Goal: Information Seeking & Learning: Learn about a topic

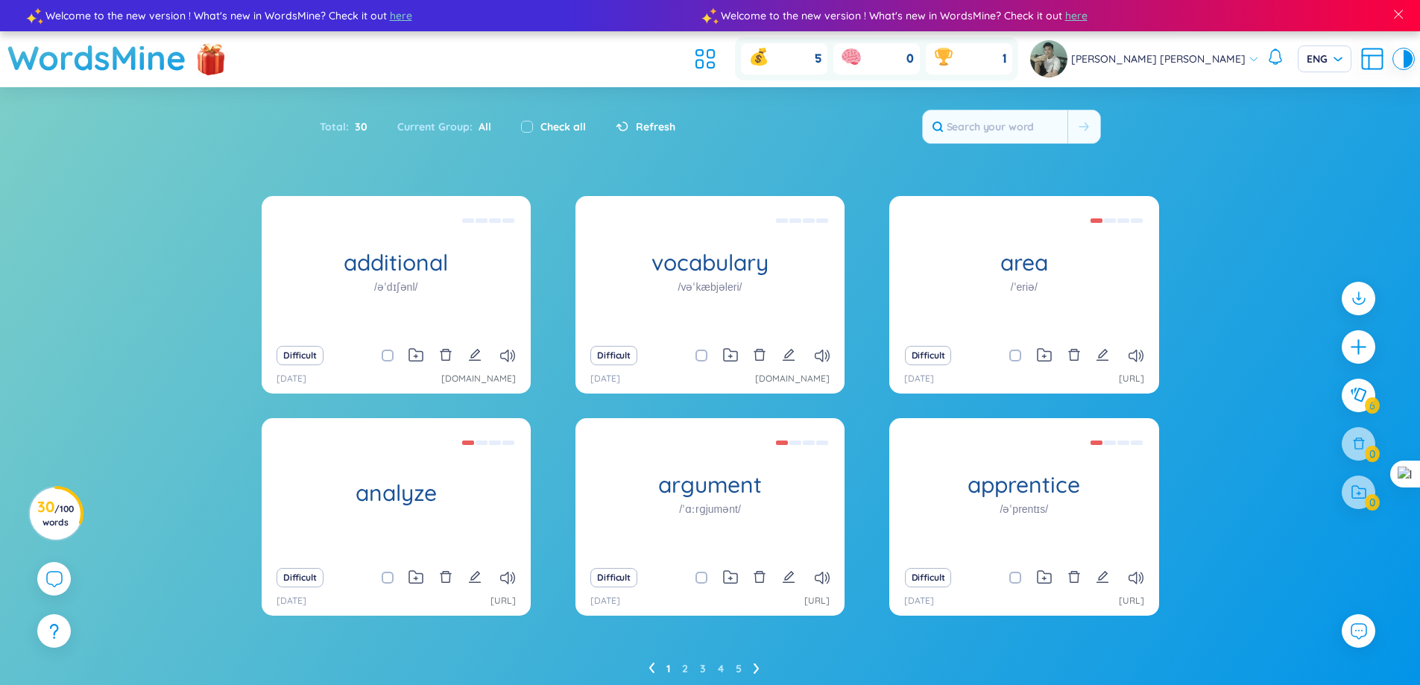
scroll to position [55, 0]
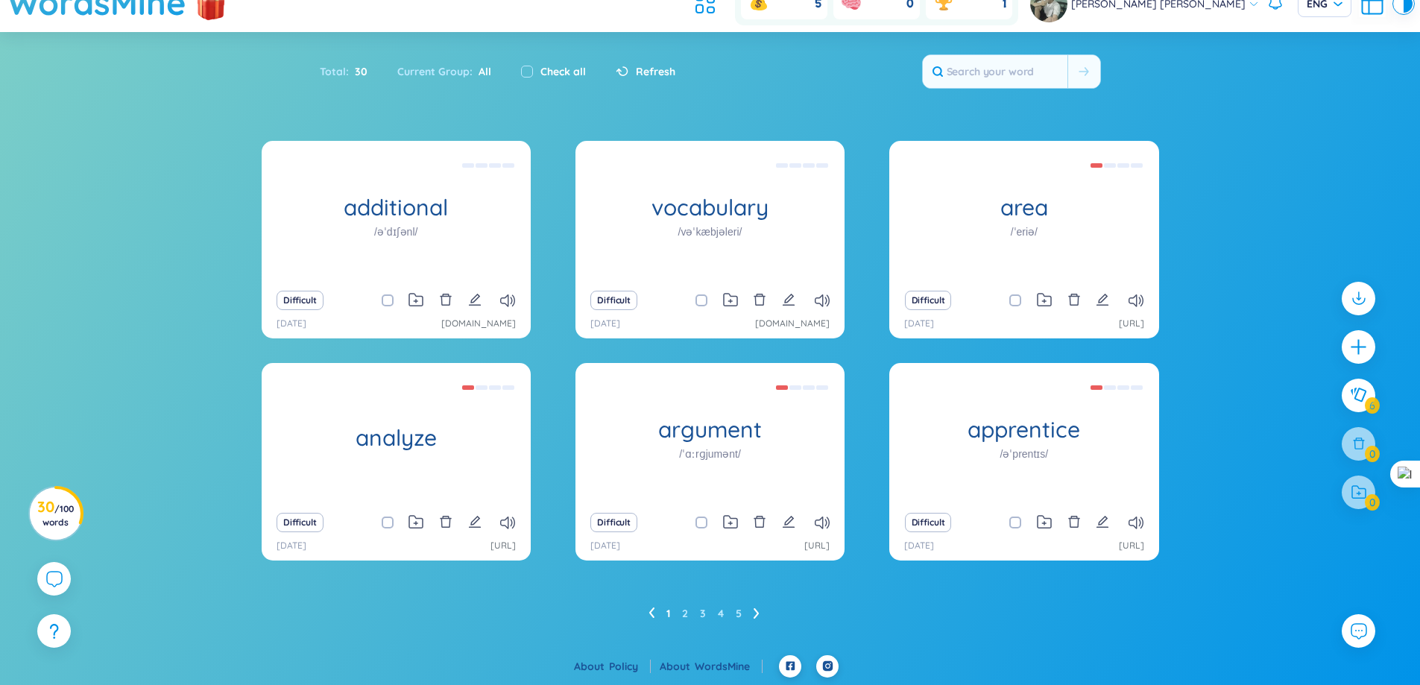
click at [440, 27] on header "WordsMine 5 0 1 Toàn Nguyễn Minh Toàn ENG" at bounding box center [710, 4] width 1420 height 56
click at [439, 4] on header "WordsMine 5 0 1 Toàn Nguyễn Minh Toàn ENG" at bounding box center [710, 4] width 1420 height 56
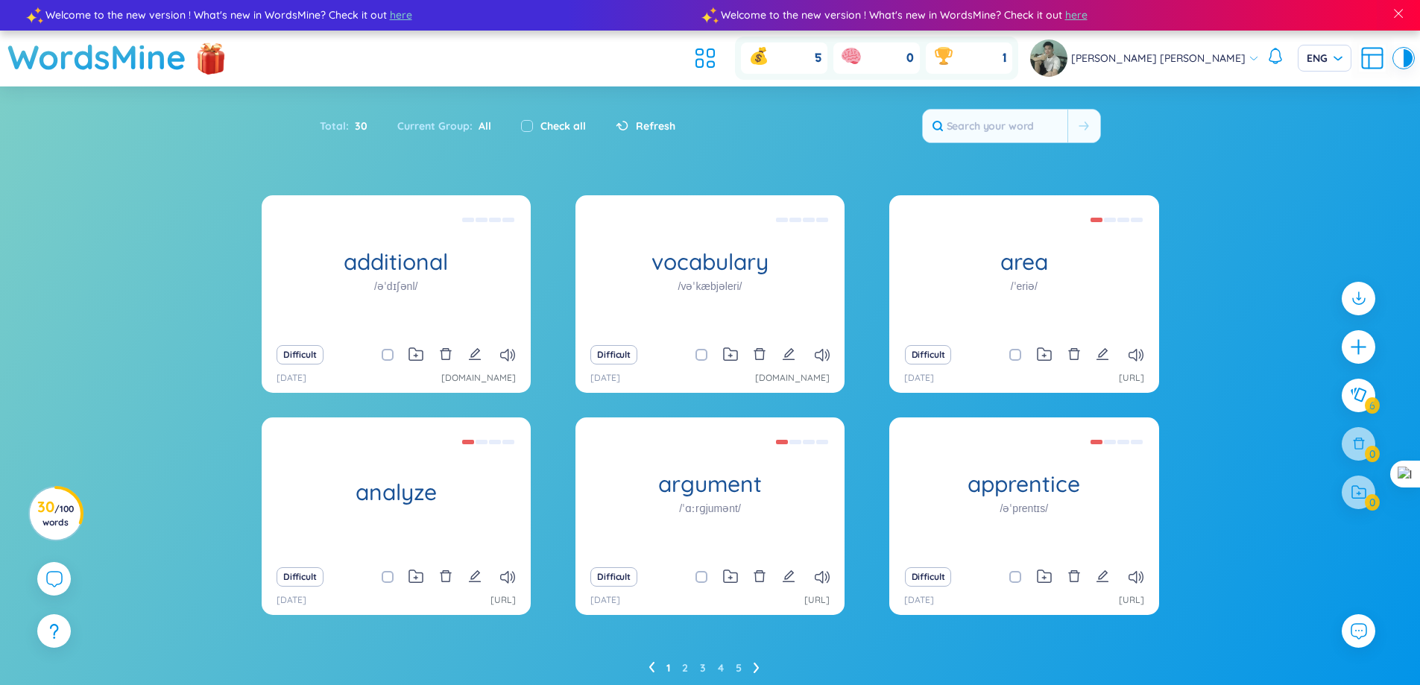
scroll to position [0, 0]
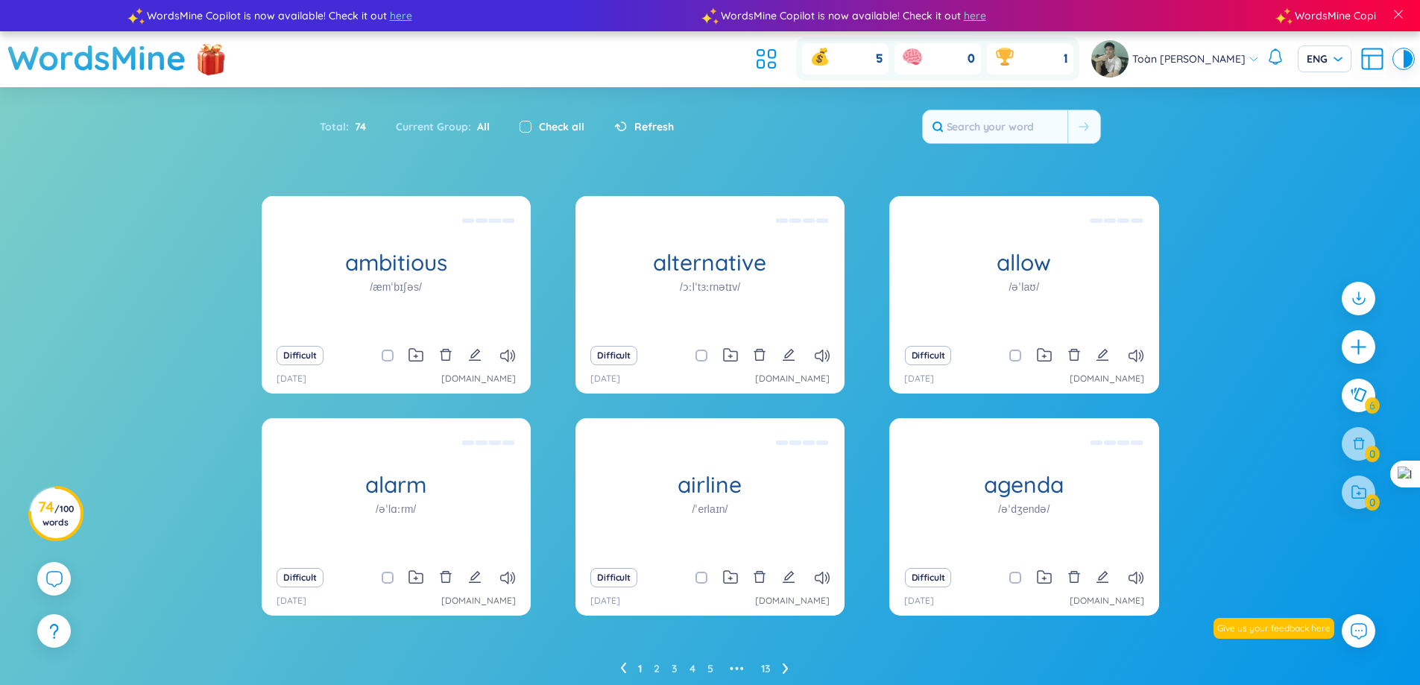
click at [522, 131] on input "checkbox" at bounding box center [525, 127] width 12 height 12
checkbox input "true"
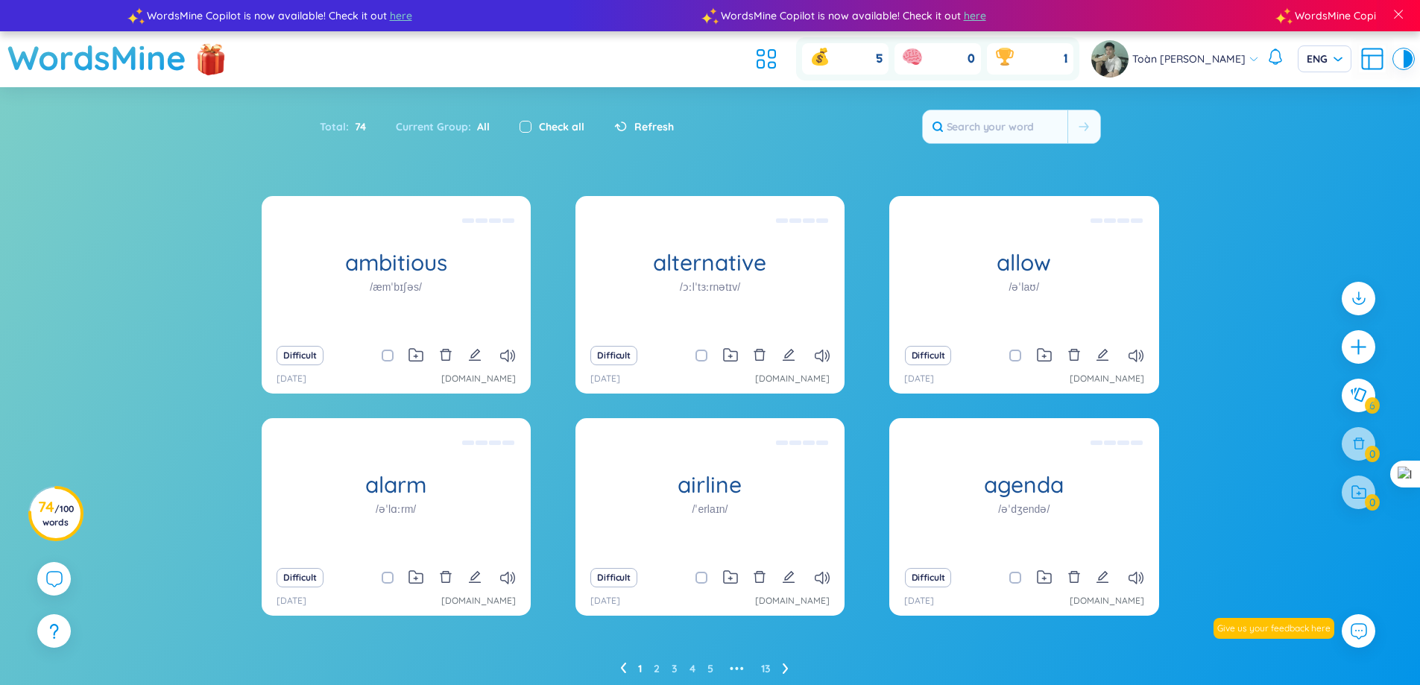
checkbox input "true"
click at [522, 131] on input "checkbox" at bounding box center [525, 127] width 12 height 12
checkbox input "false"
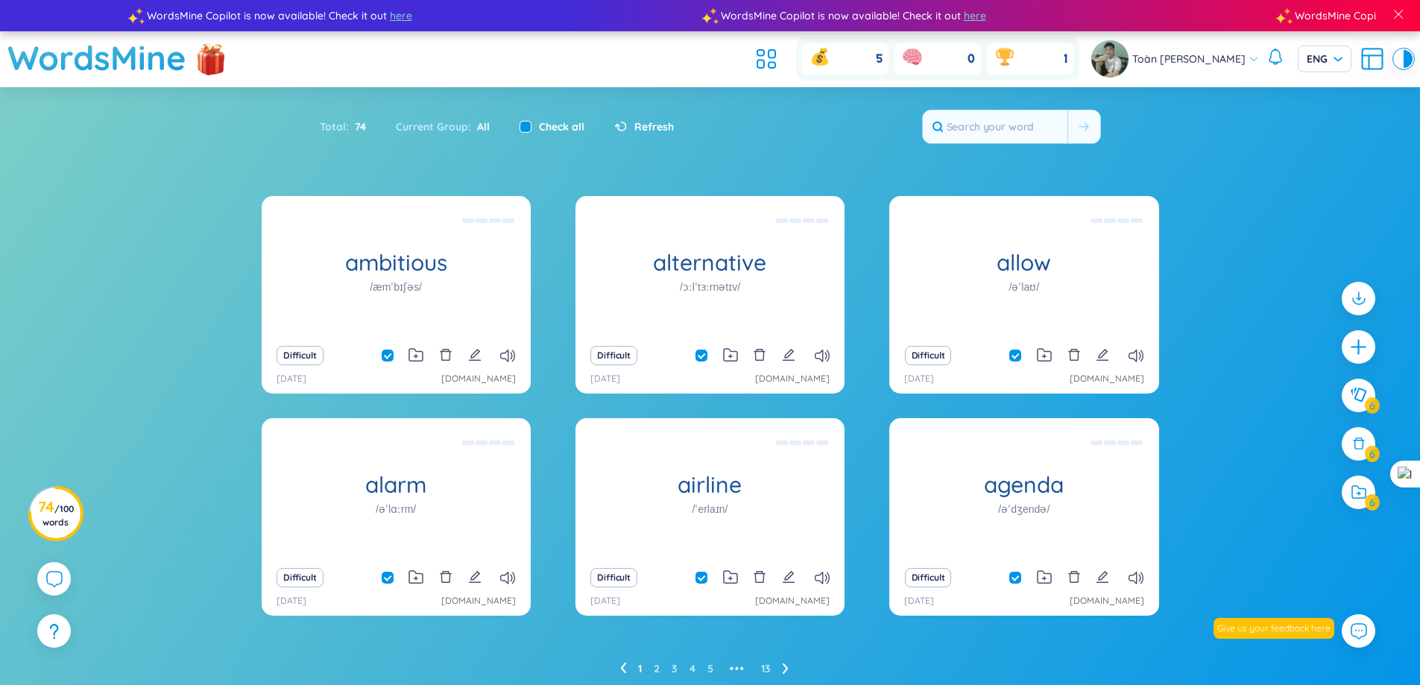
checkbox input "false"
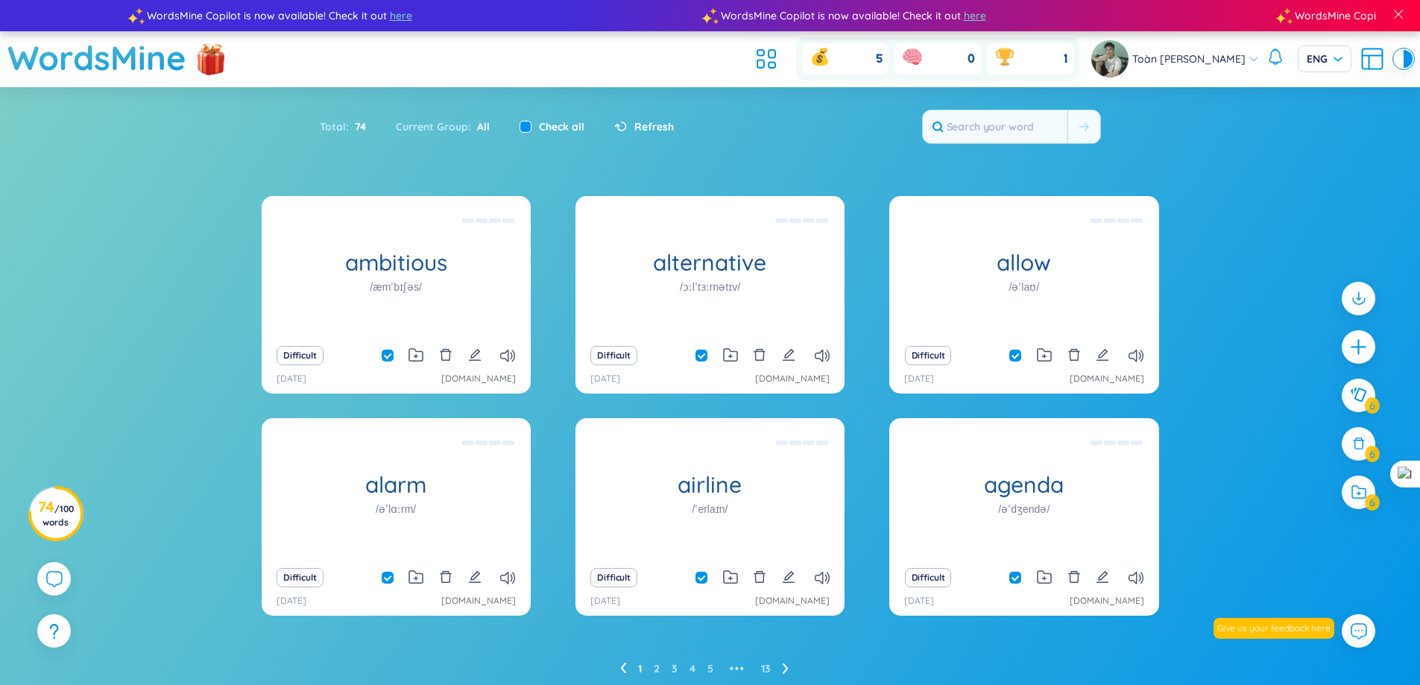
checkbox input "false"
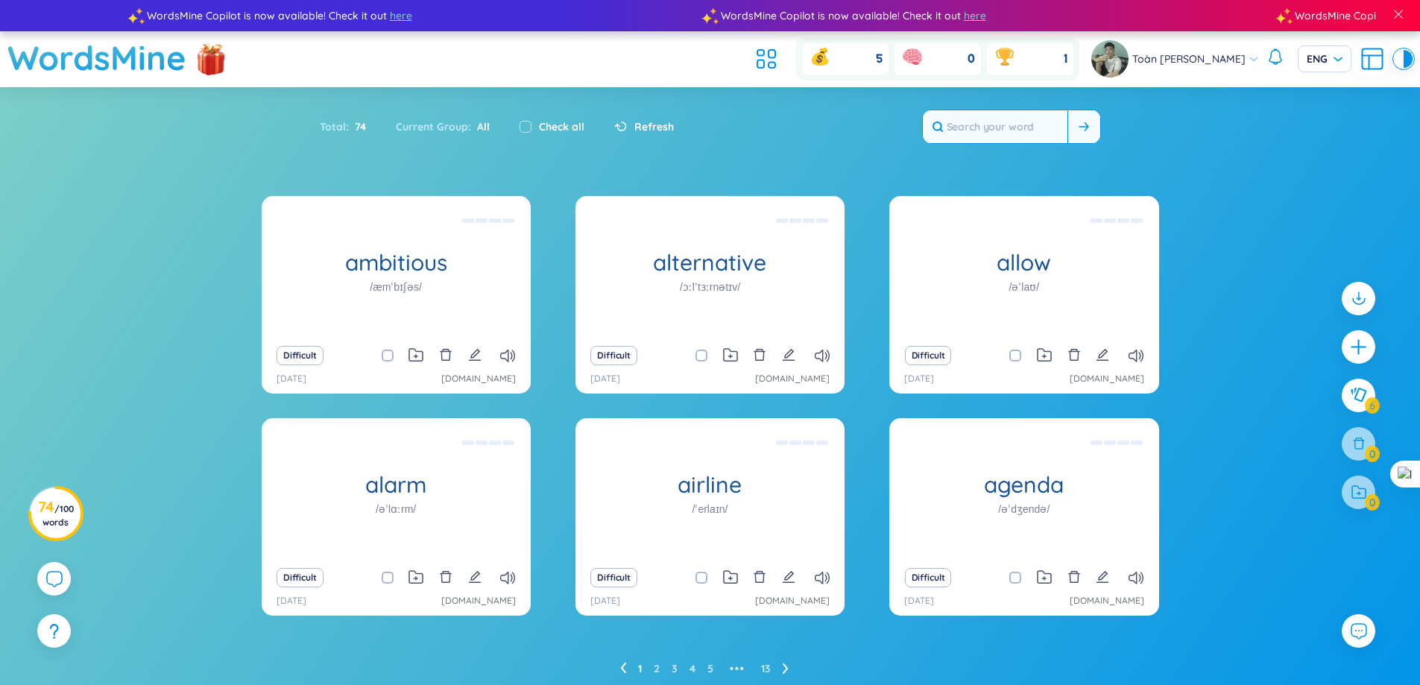
click at [1021, 120] on input "text" at bounding box center [995, 126] width 145 height 33
click at [472, 376] on link "[DOMAIN_NAME]" at bounding box center [478, 379] width 75 height 14
click at [924, 52] on div "0" at bounding box center [937, 58] width 86 height 31
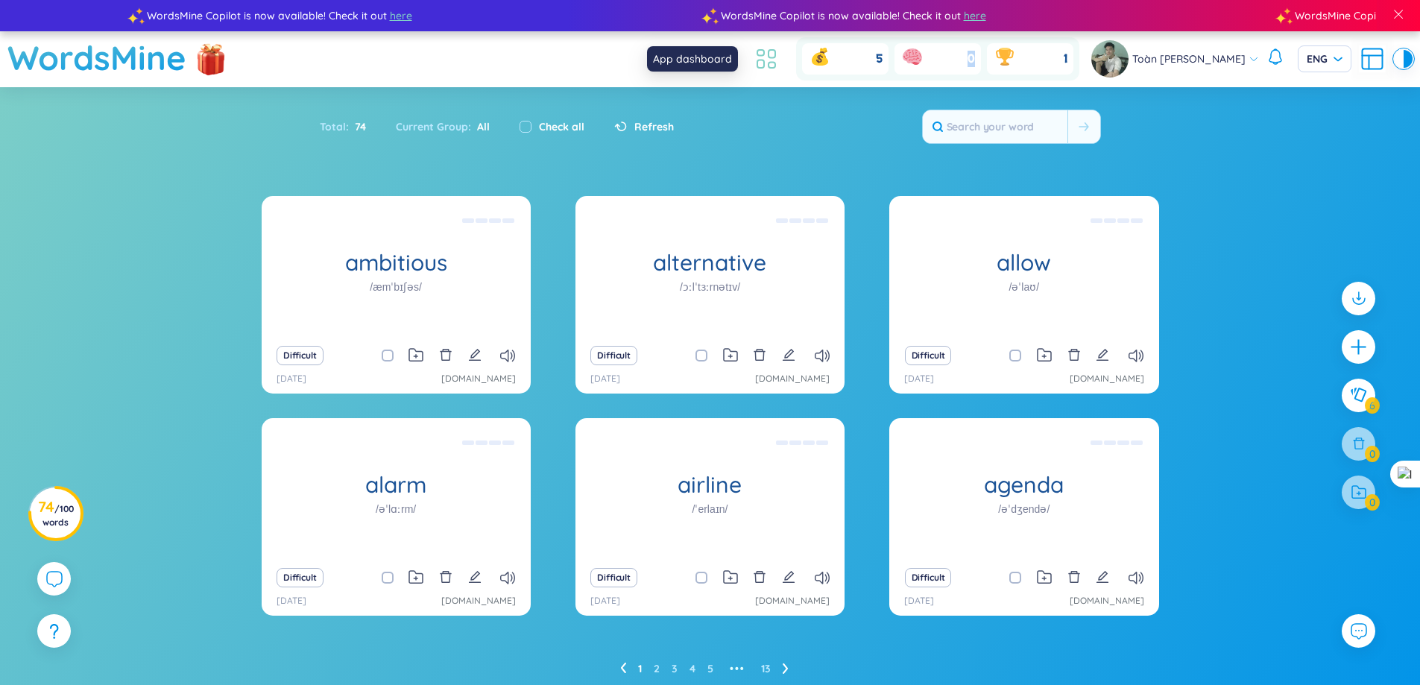
click at [757, 52] on icon at bounding box center [766, 58] width 27 height 27
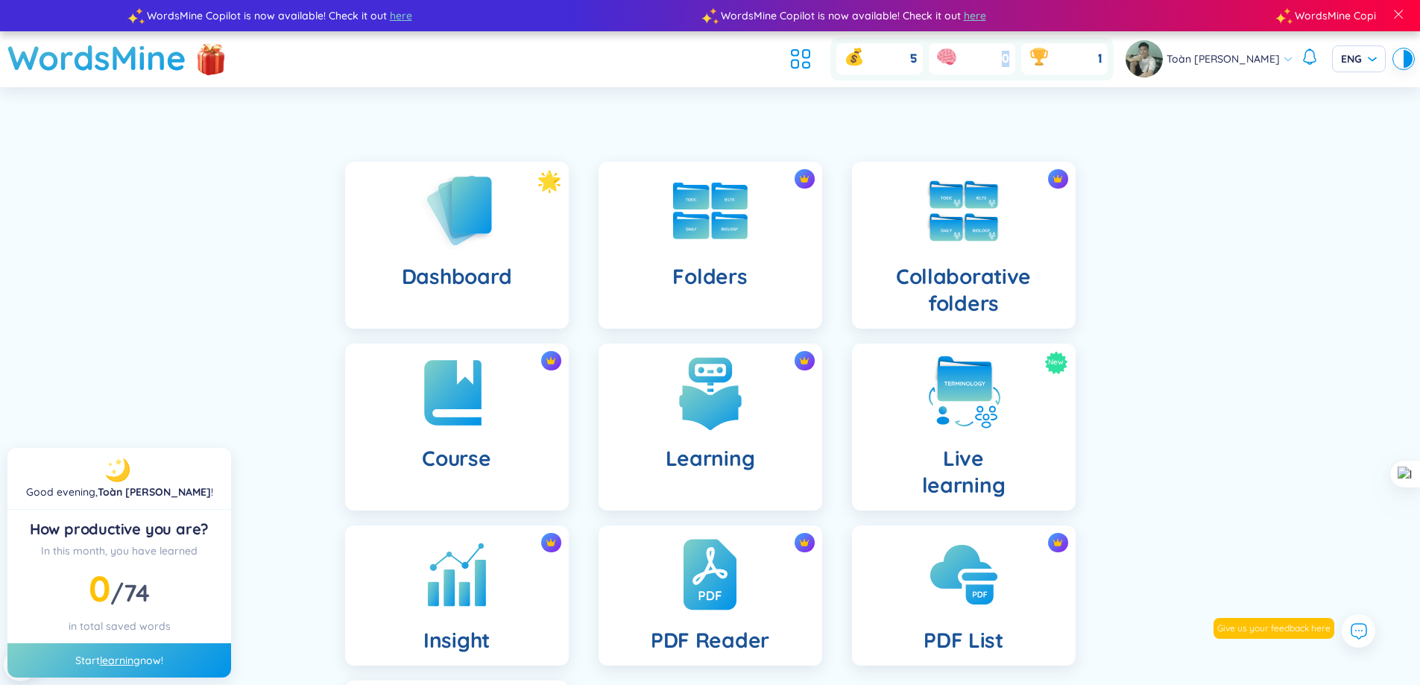
click at [116, 664] on link "learning" at bounding box center [120, 660] width 40 height 13
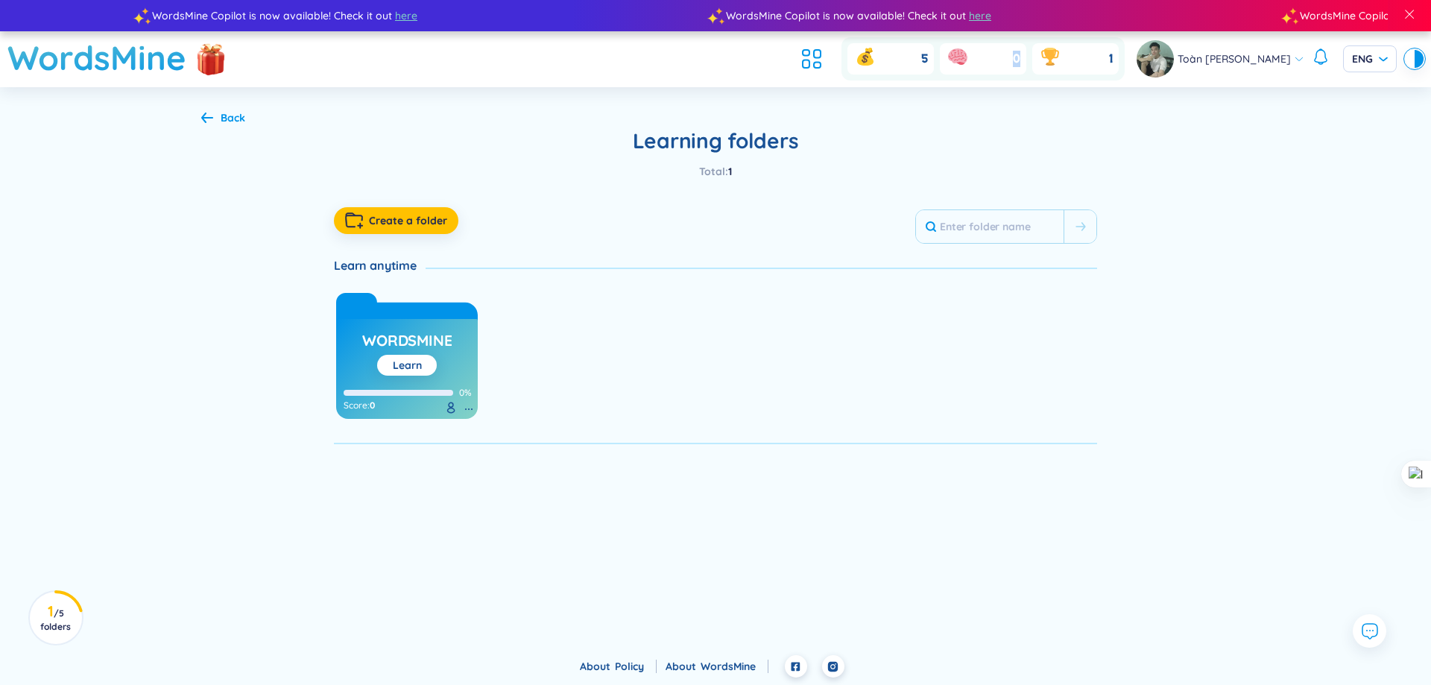
click at [426, 354] on h3 "WordsMine" at bounding box center [406, 344] width 89 height 28
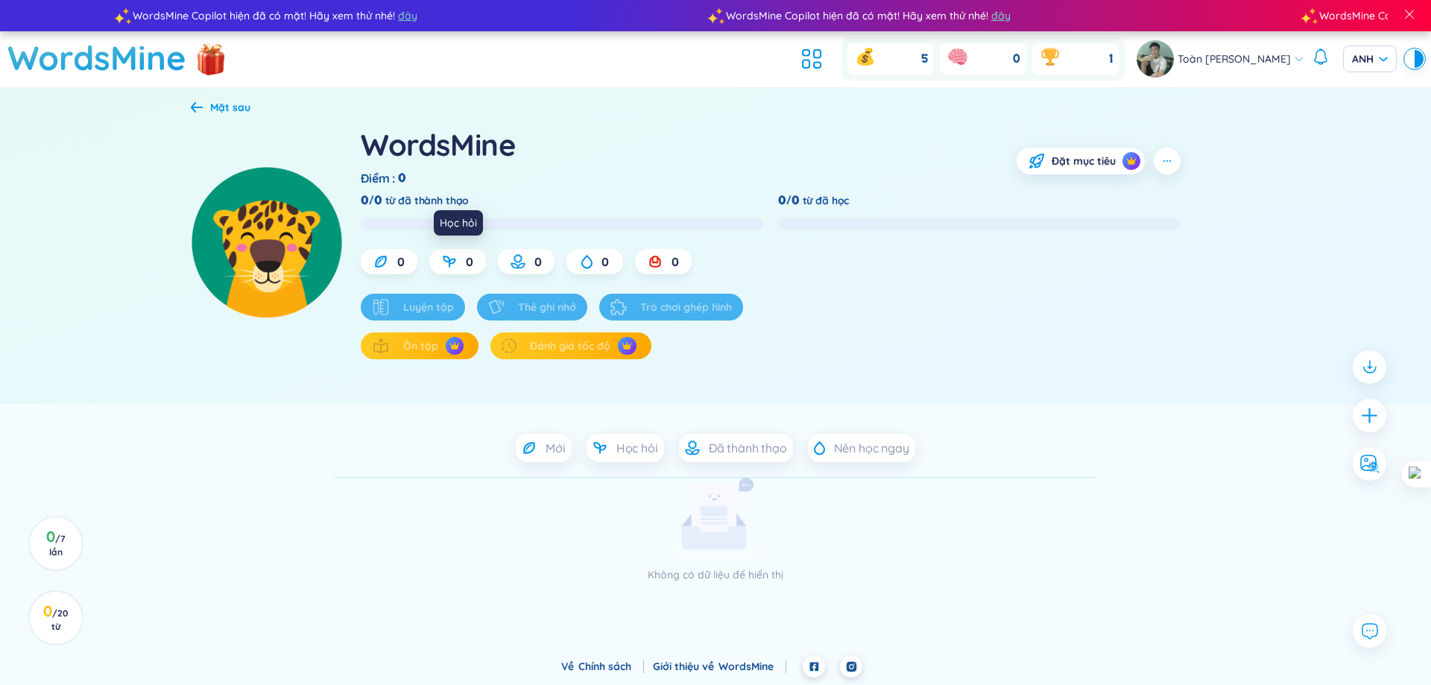
click at [444, 218] on font "Học hỏi" at bounding box center [458, 222] width 37 height 13
click at [844, 224] on div at bounding box center [979, 223] width 402 height 11
click at [612, 442] on div "Học hỏi" at bounding box center [624, 448] width 77 height 28
click at [47, 610] on font "0" at bounding box center [47, 610] width 9 height 19
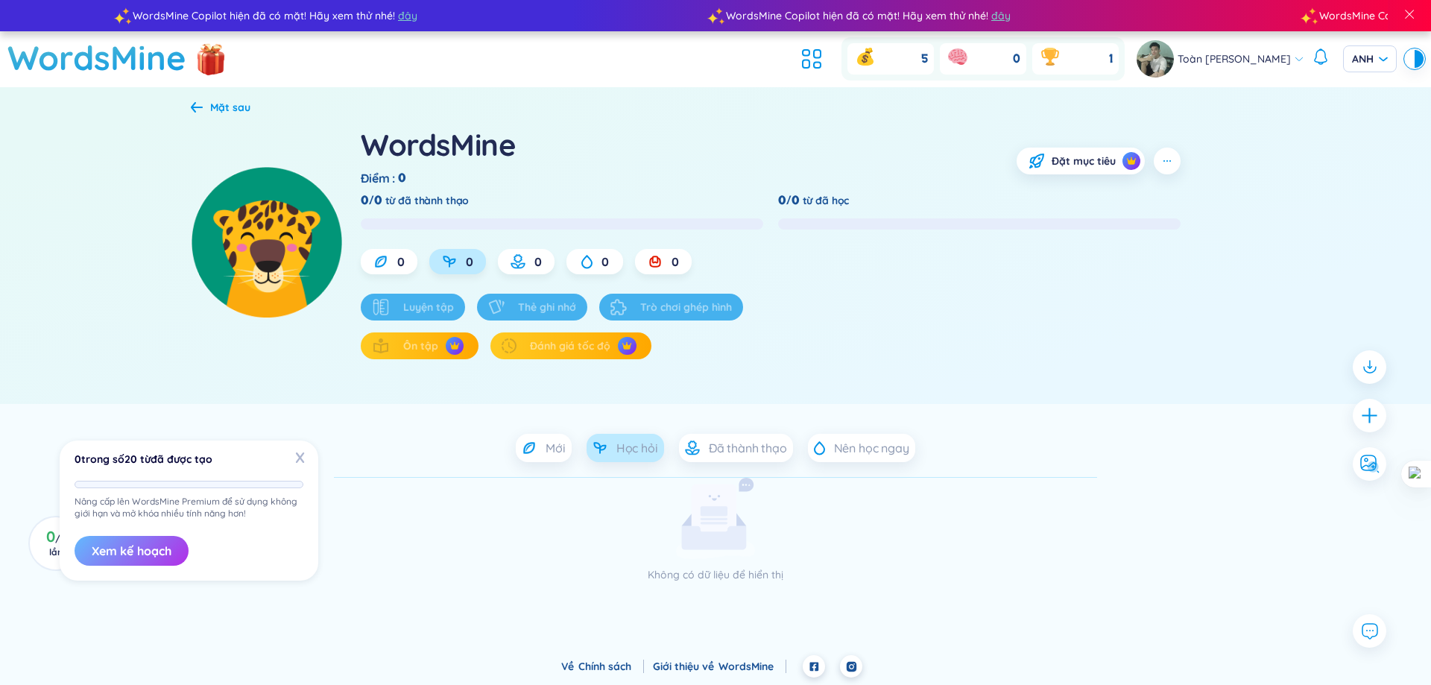
click at [160, 539] on button "Xem kế hoạch" at bounding box center [132, 551] width 114 height 30
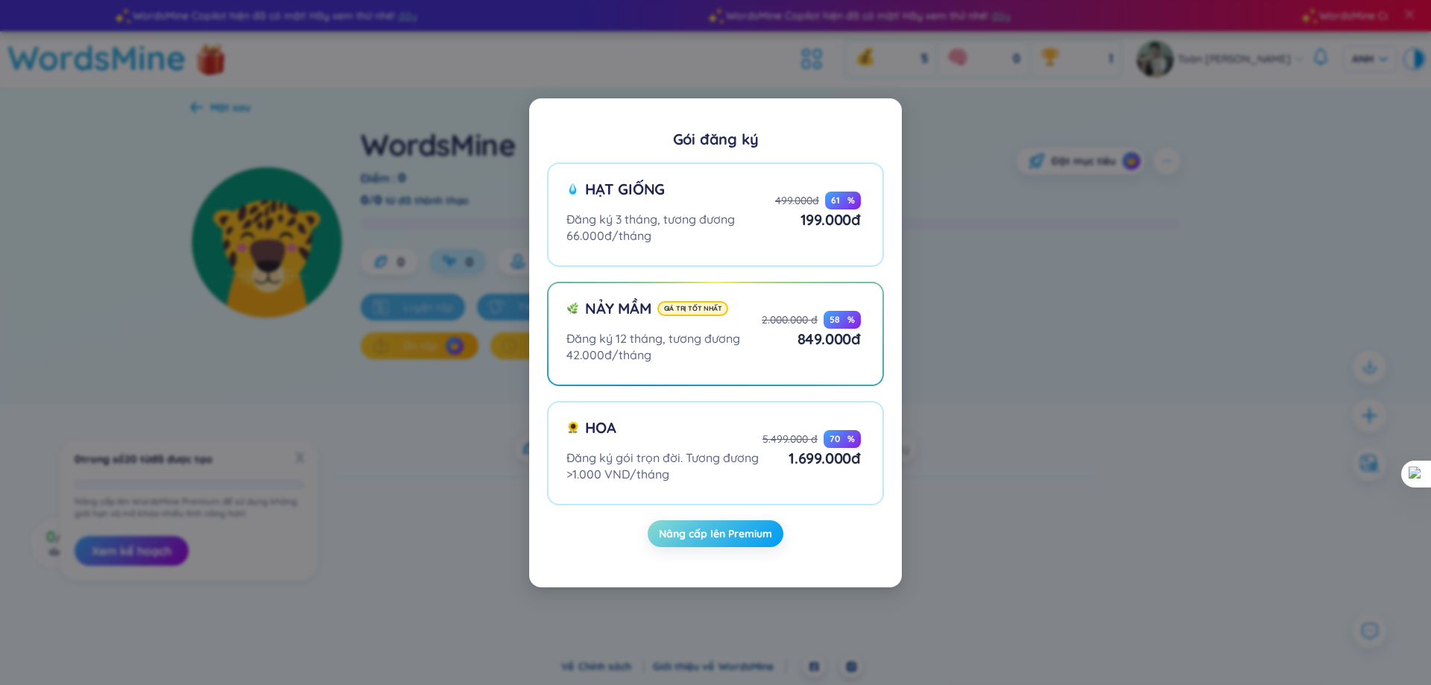
click at [769, 542] on button "Nâng cấp lên Premium" at bounding box center [716, 533] width 136 height 27
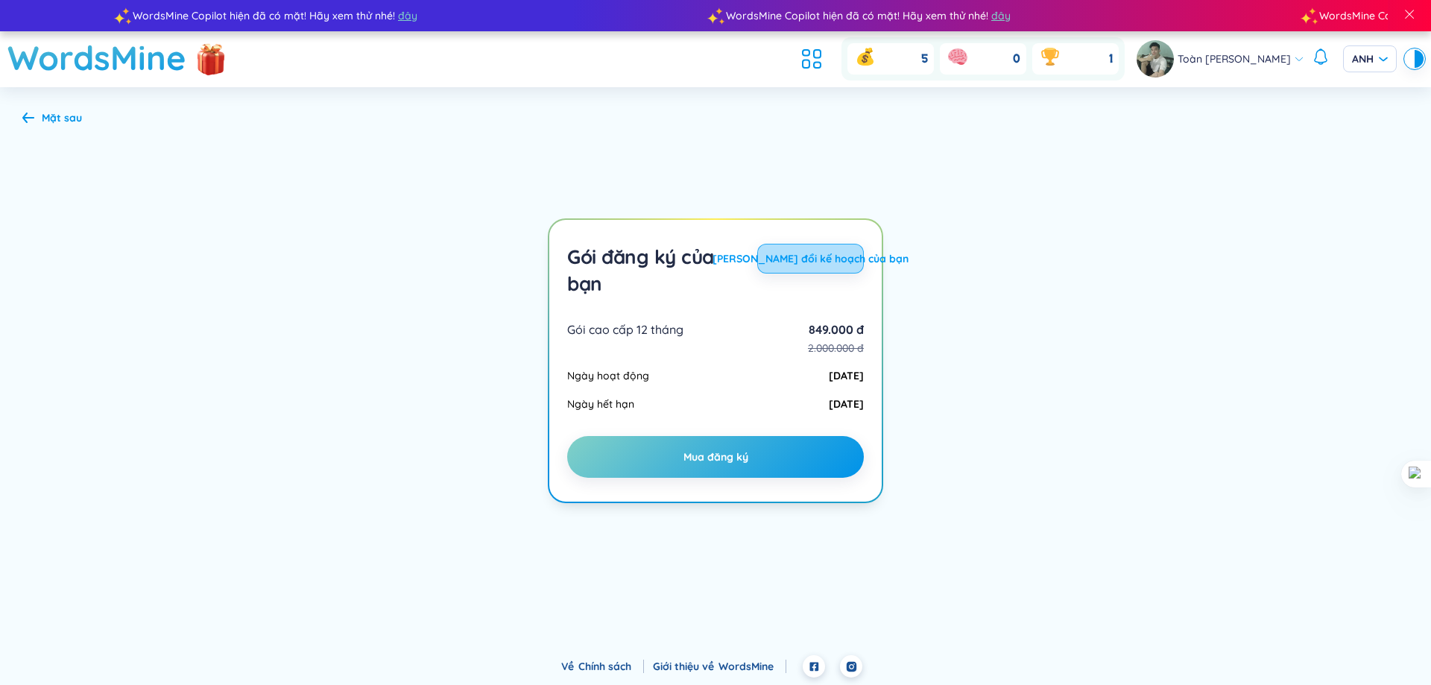
click at [782, 262] on font "[PERSON_NAME] đổi kế hoạch của bạn" at bounding box center [810, 258] width 196 height 13
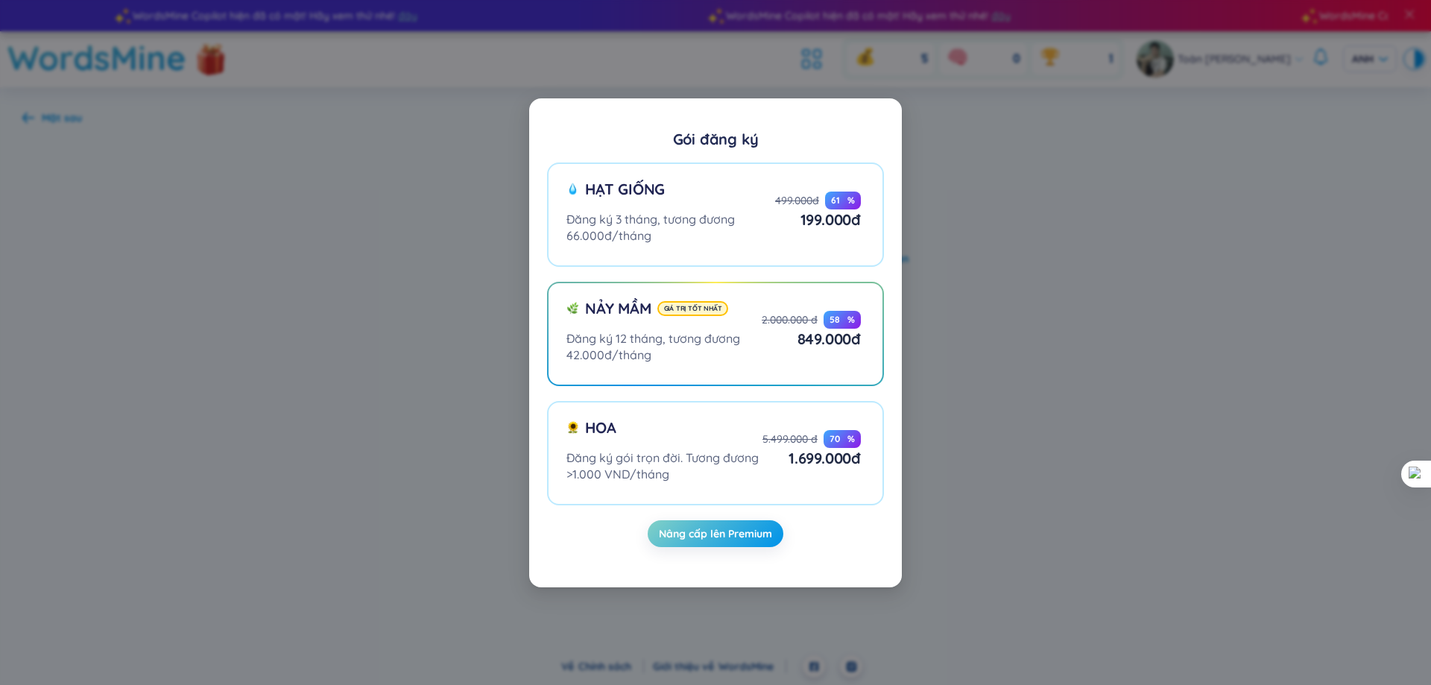
click at [1093, 320] on div "Gói đăng ký Hạt giống Đăng ký 3 tháng, tương đương 66.000đ/tháng 499.000đ 61 % …" at bounding box center [715, 342] width 1431 height 685
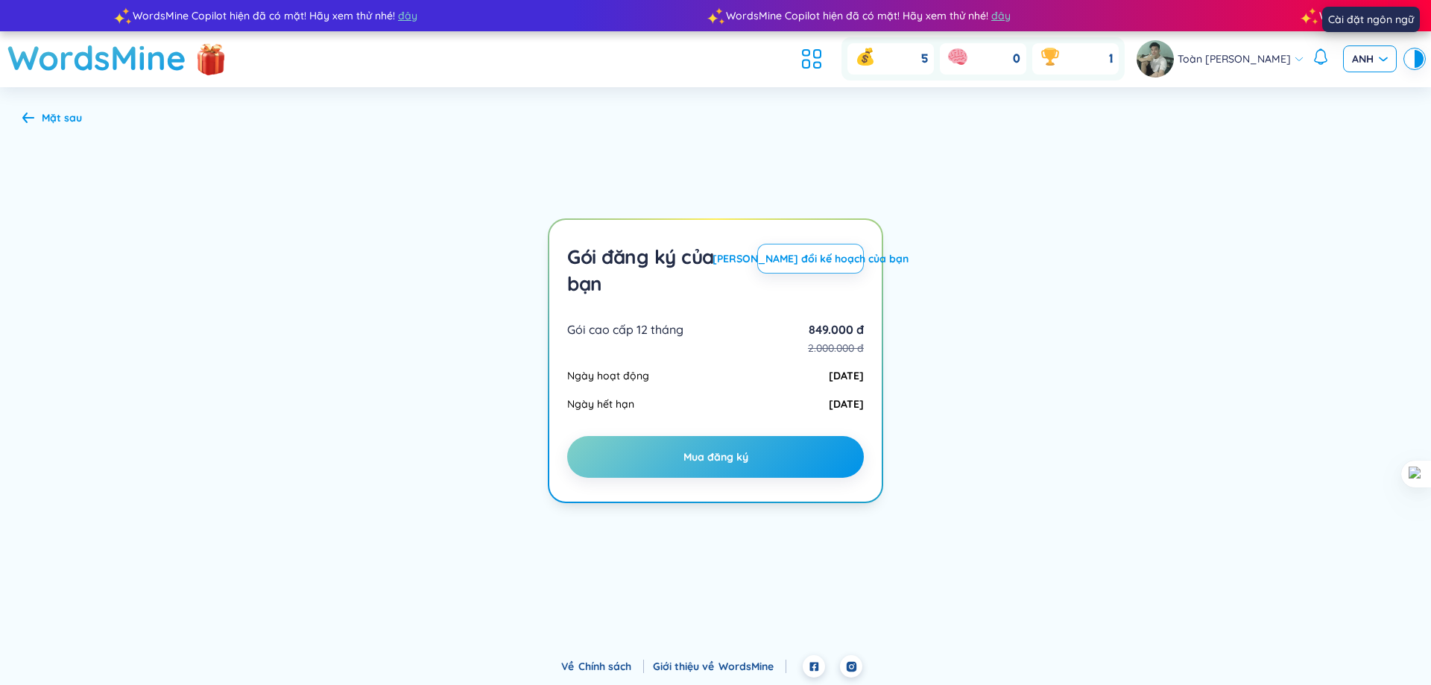
click at [1356, 56] on font "ANH" at bounding box center [1363, 58] width 22 height 13
click at [1370, 92] on div "VIE" at bounding box center [1370, 90] width 36 height 16
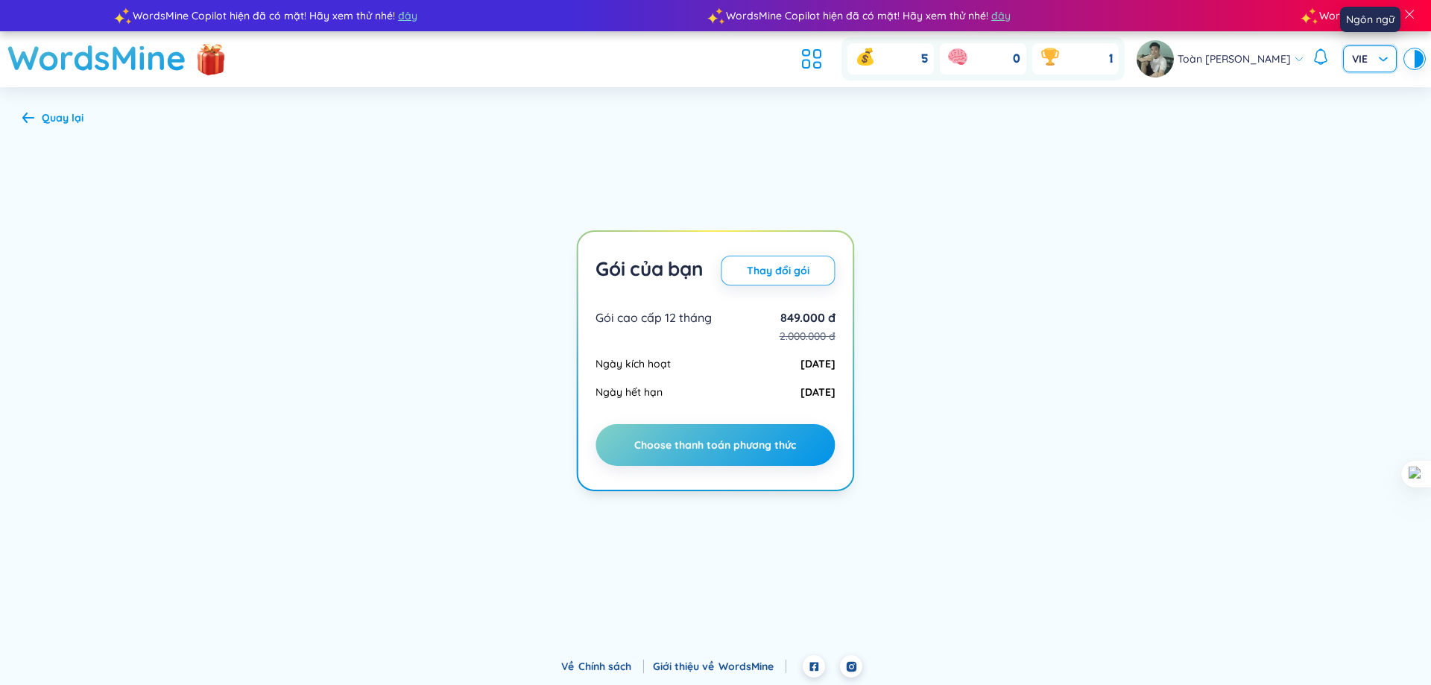
click at [1376, 58] on span "VIE" at bounding box center [1370, 58] width 36 height 15
click at [1370, 116] on font "ANH" at bounding box center [1363, 113] width 22 height 13
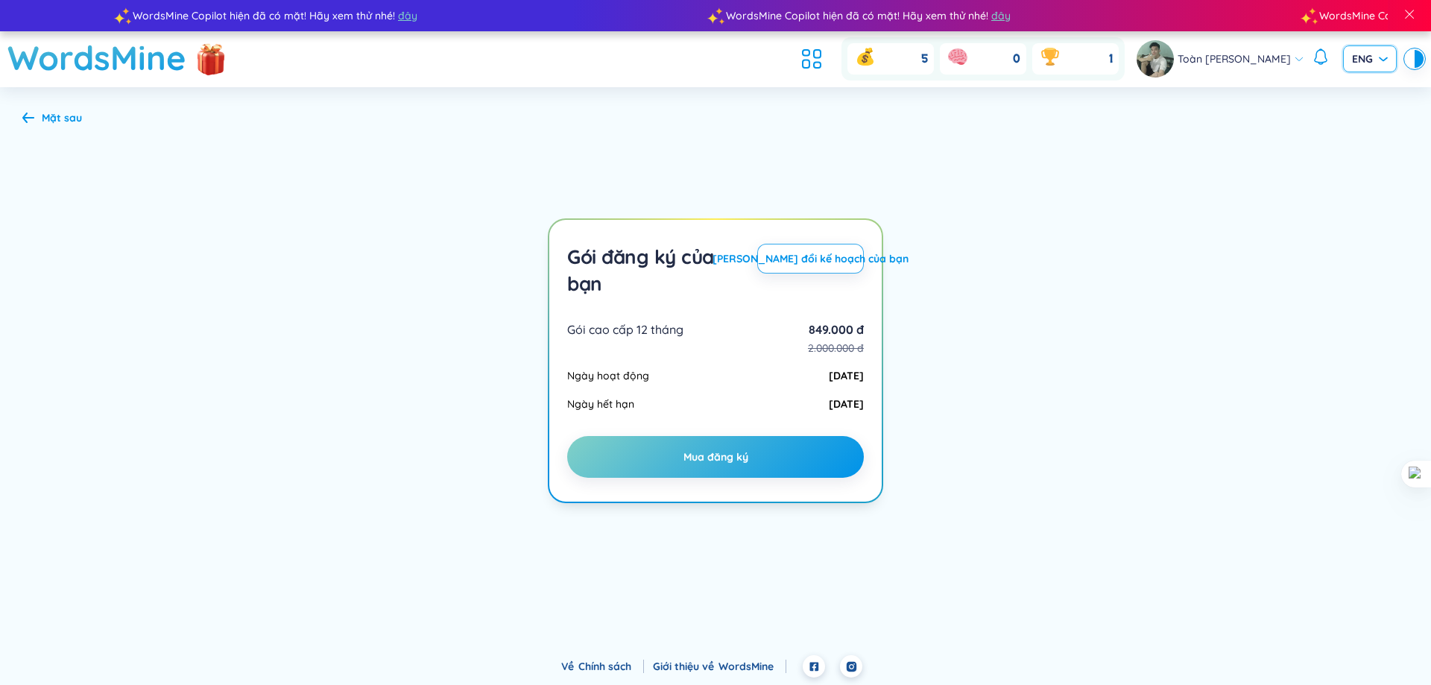
click at [241, 241] on section "Mặt sau Gói đăng ký của bạn [PERSON_NAME] đổi kế hoạch của bạn Gói cao cấp 12 t…" at bounding box center [715, 361] width 1431 height 548
click at [39, 124] on div "Mặt sau" at bounding box center [52, 118] width 60 height 16
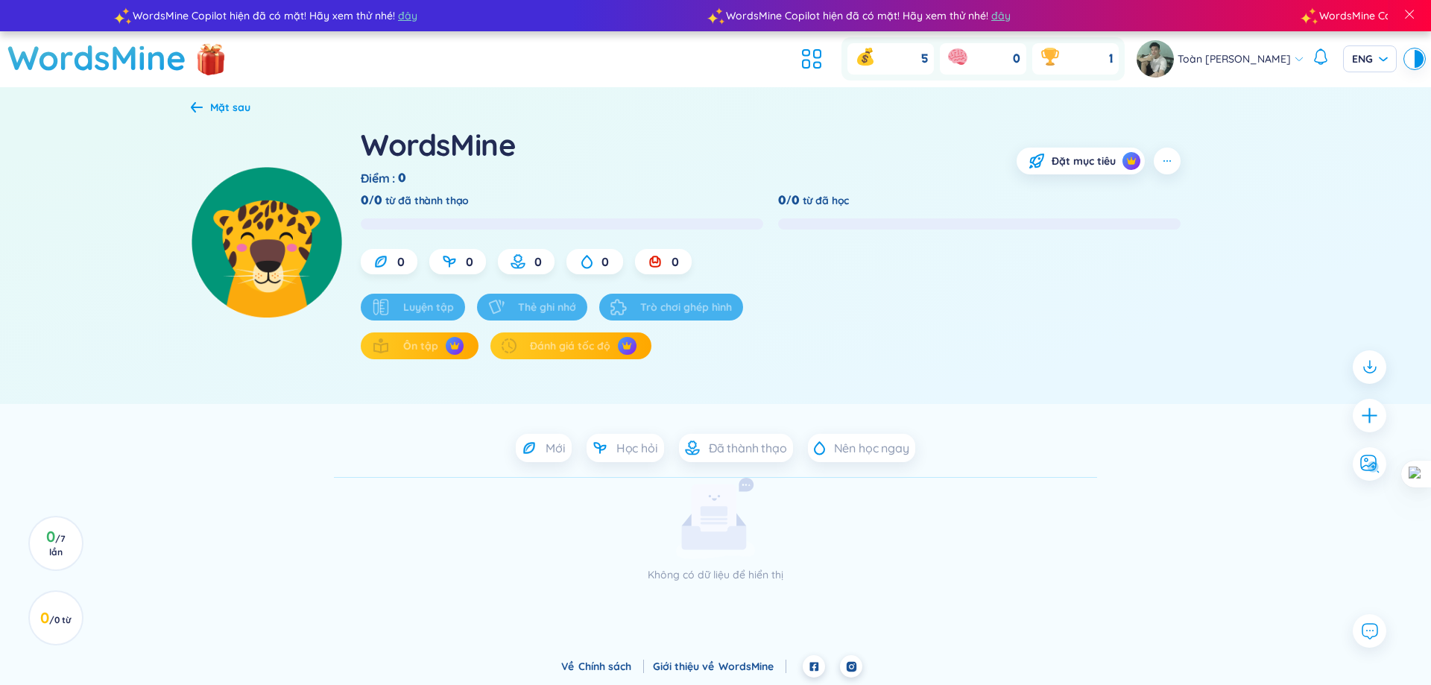
click at [229, 122] on div "WordsMine Điểm : 0 Đặt mục tiêu 0/0 từ đã thành thạo 0/0 từ đã học 0 0 0 0 0 Lu…" at bounding box center [715, 260] width 1049 height 287
click at [227, 103] on font "Mặt sau" at bounding box center [230, 107] width 40 height 13
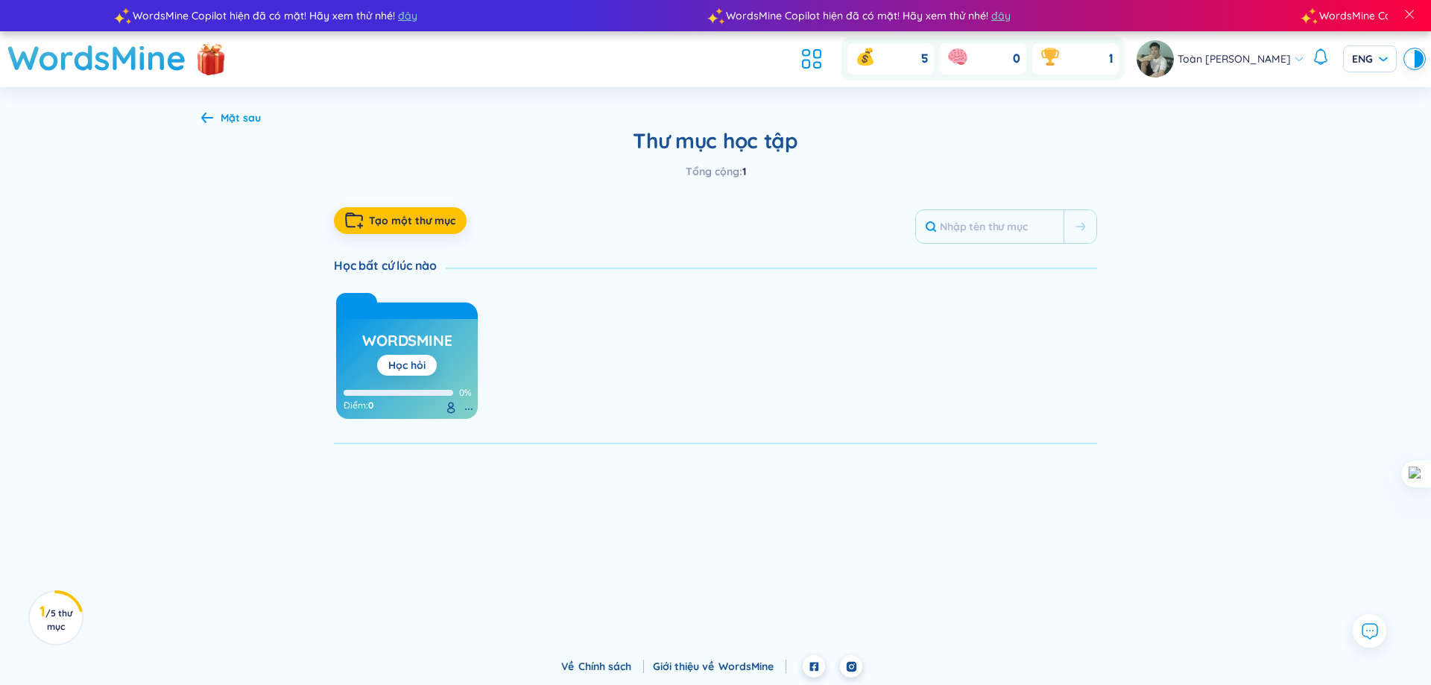
click at [209, 121] on icon at bounding box center [207, 117] width 12 height 11
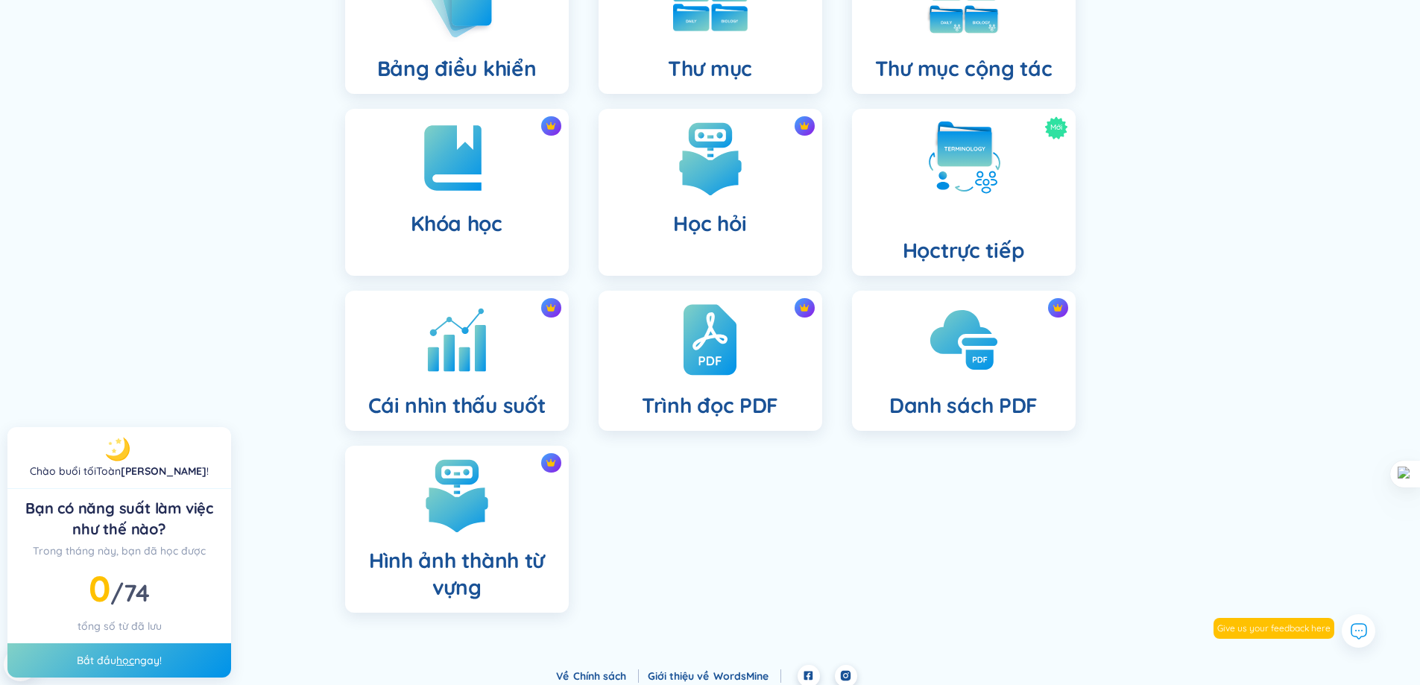
scroll to position [218, 0]
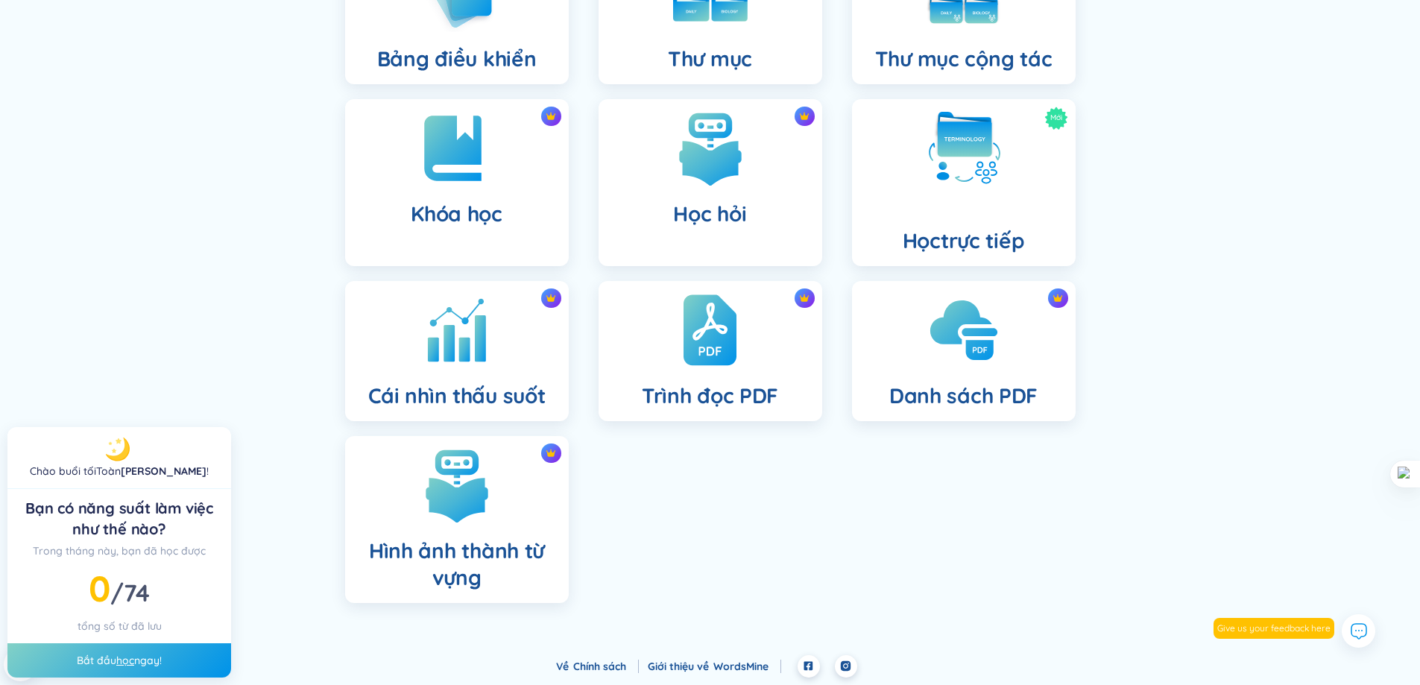
click at [130, 655] on footer "Về Chính sách Giới thiệu về WordsMine" at bounding box center [710, 670] width 1420 height 30
click at [134, 658] on footer "Về Chính sách Giới thiệu về WordsMine" at bounding box center [710, 670] width 1420 height 30
click at [117, 658] on footer "Về Chính sách Giới thiệu về WordsMine" at bounding box center [710, 670] width 1420 height 30
click at [124, 662] on footer "Về Chính sách Giới thiệu về WordsMine" at bounding box center [710, 670] width 1420 height 30
click at [127, 660] on footer "Về Chính sách Giới thiệu về WordsMine" at bounding box center [710, 670] width 1420 height 30
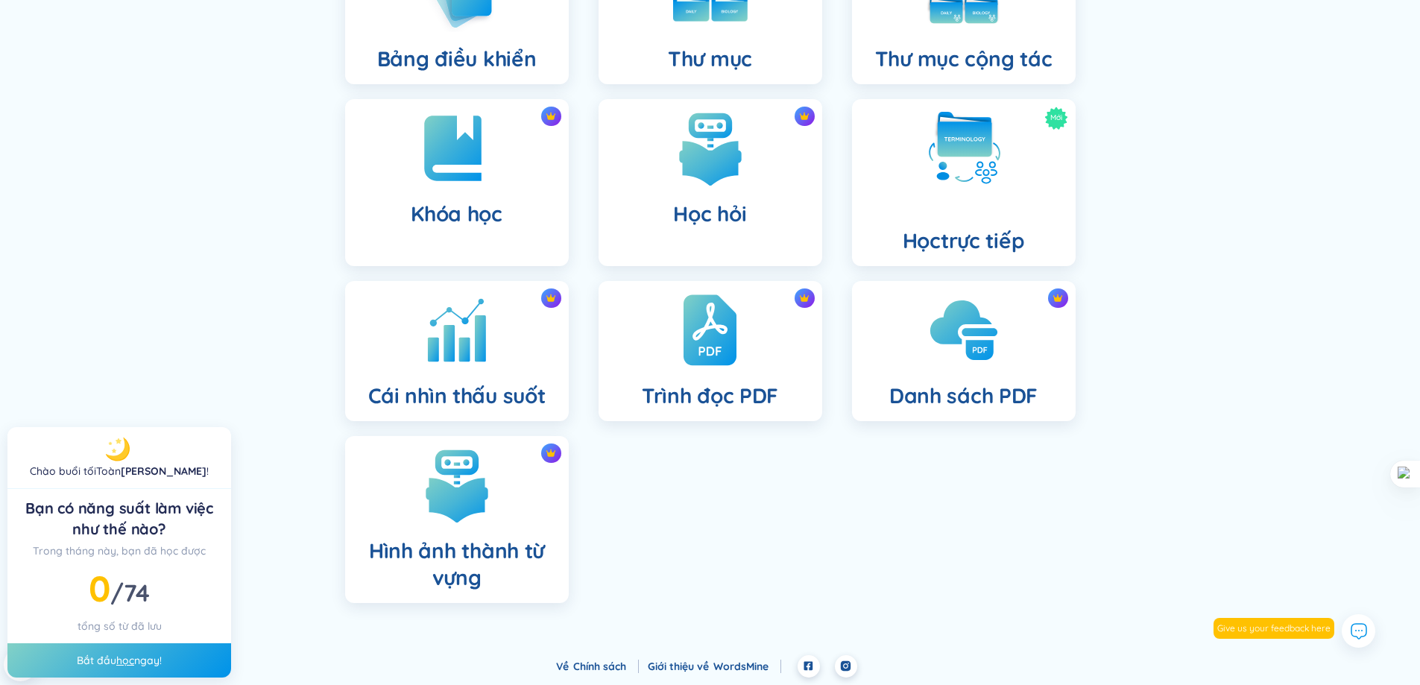
click at [133, 537] on font "Bạn có năng suất làm việc như thế nào?" at bounding box center [119, 518] width 188 height 39
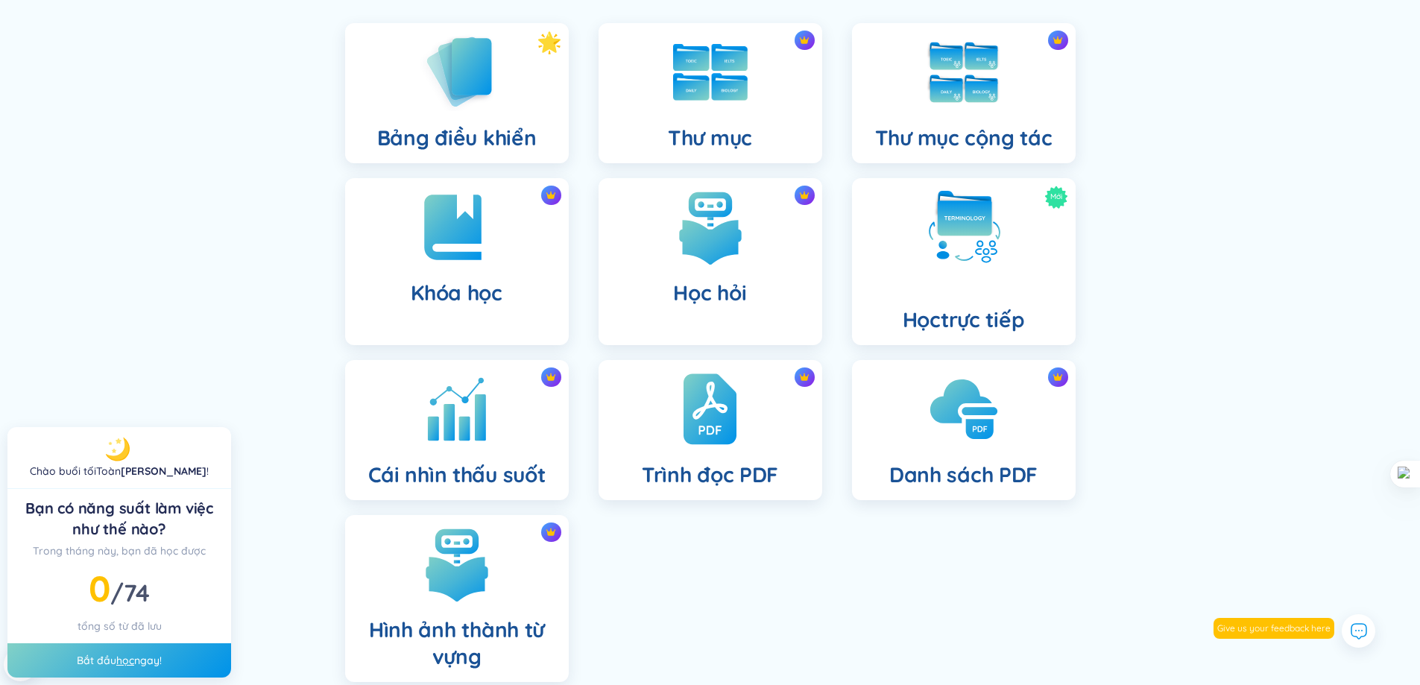
scroll to position [0, 0]
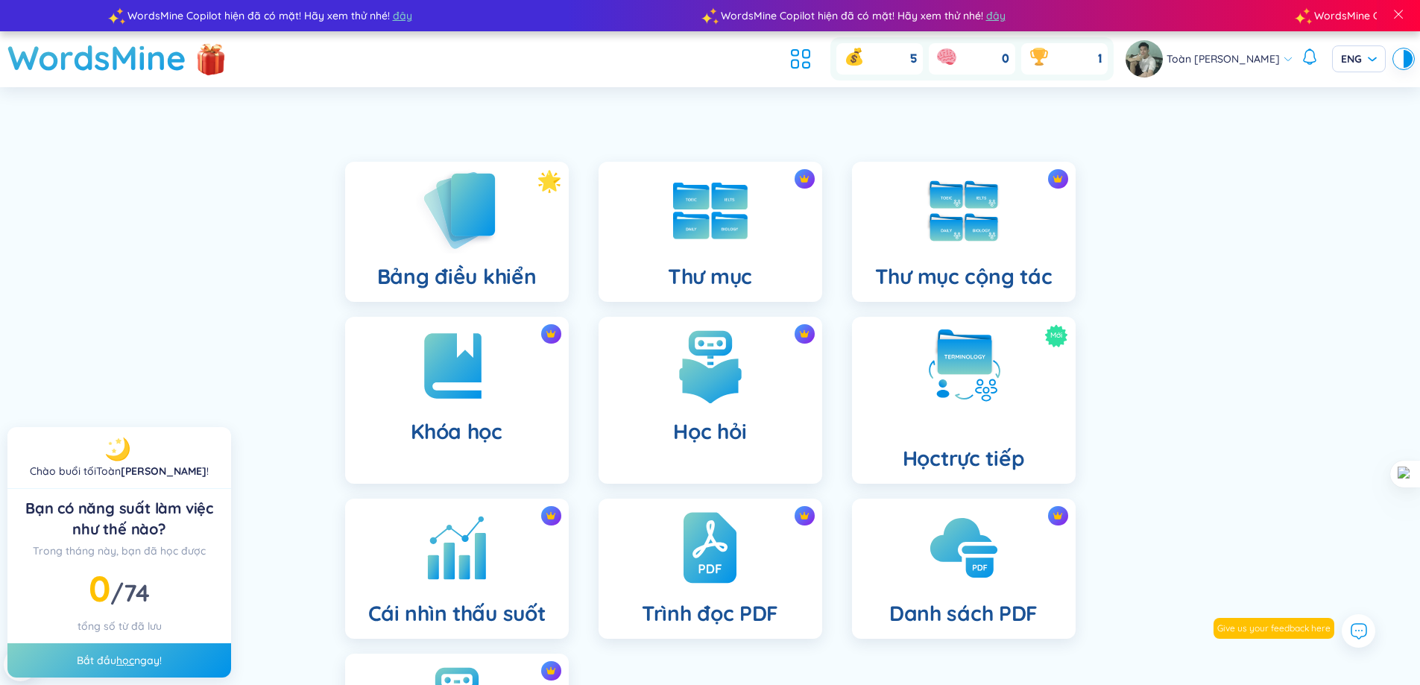
click at [472, 236] on img at bounding box center [457, 210] width 82 height 85
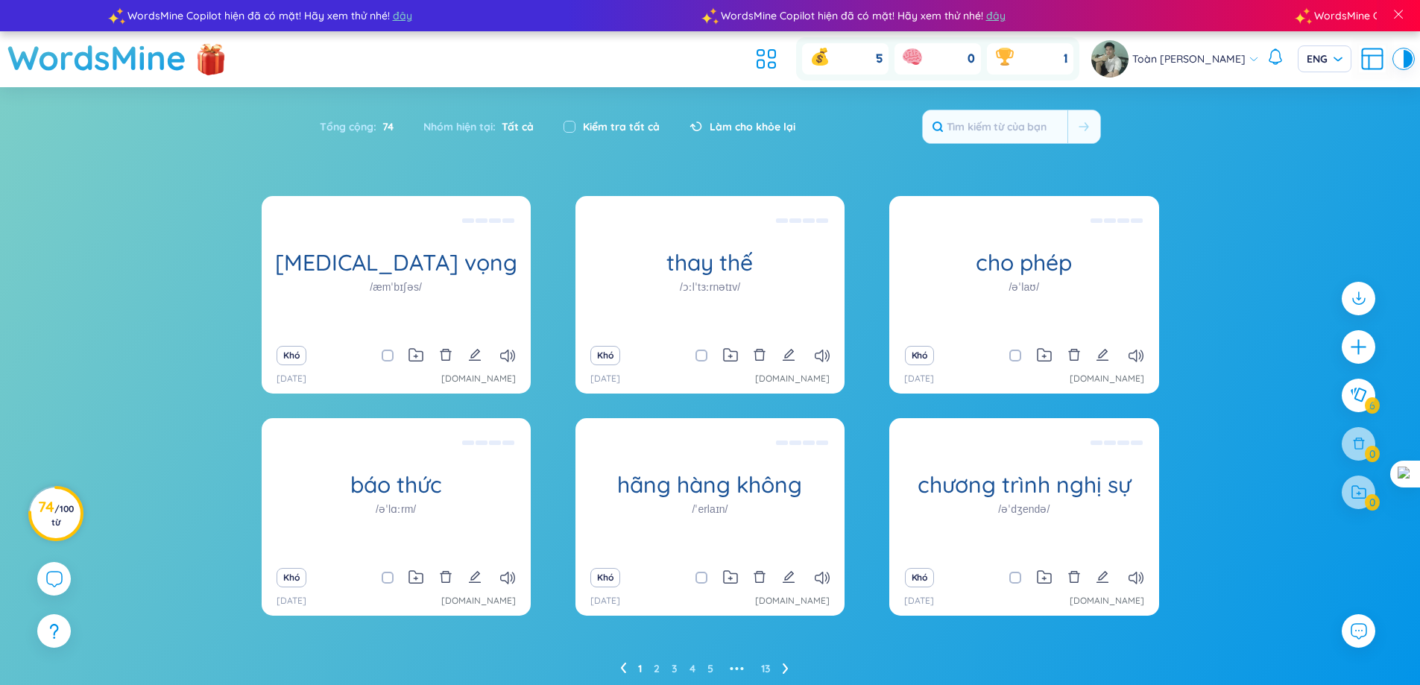
click at [60, 510] on font "/" at bounding box center [56, 508] width 5 height 11
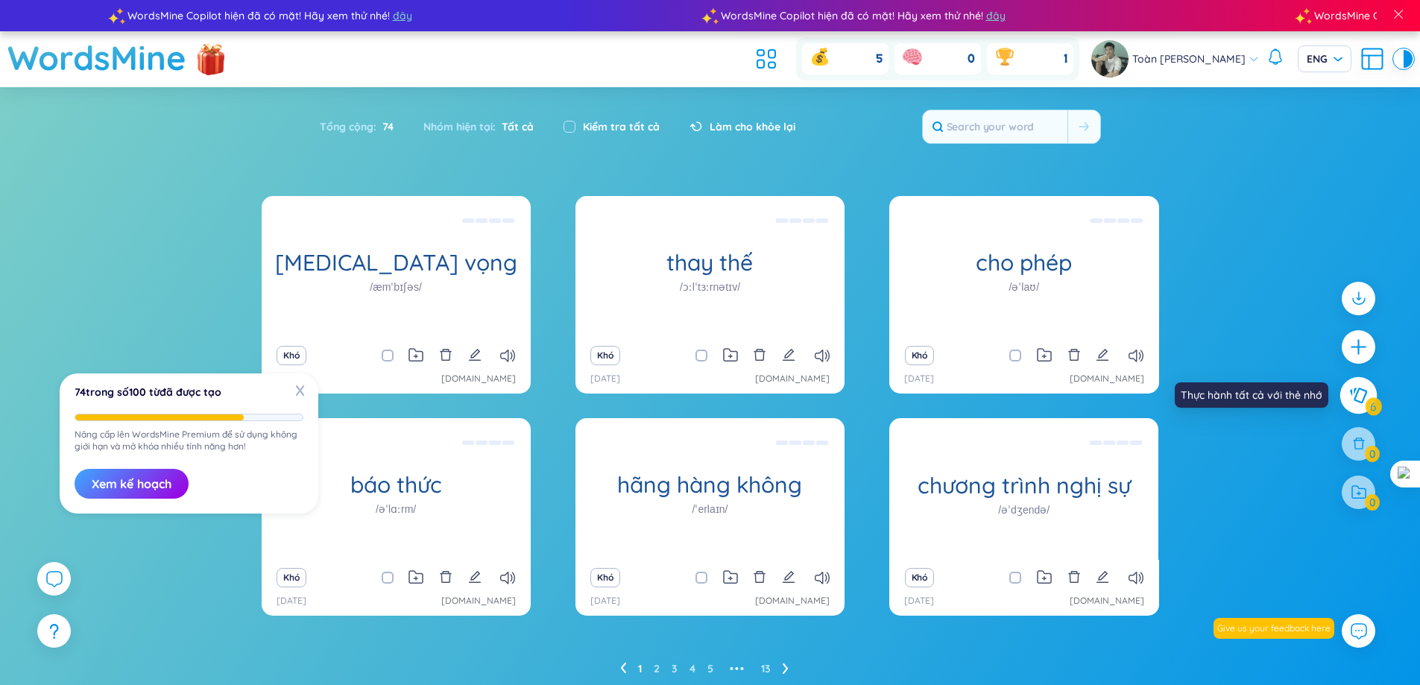
click at [1368, 401] on button at bounding box center [1358, 394] width 37 height 37
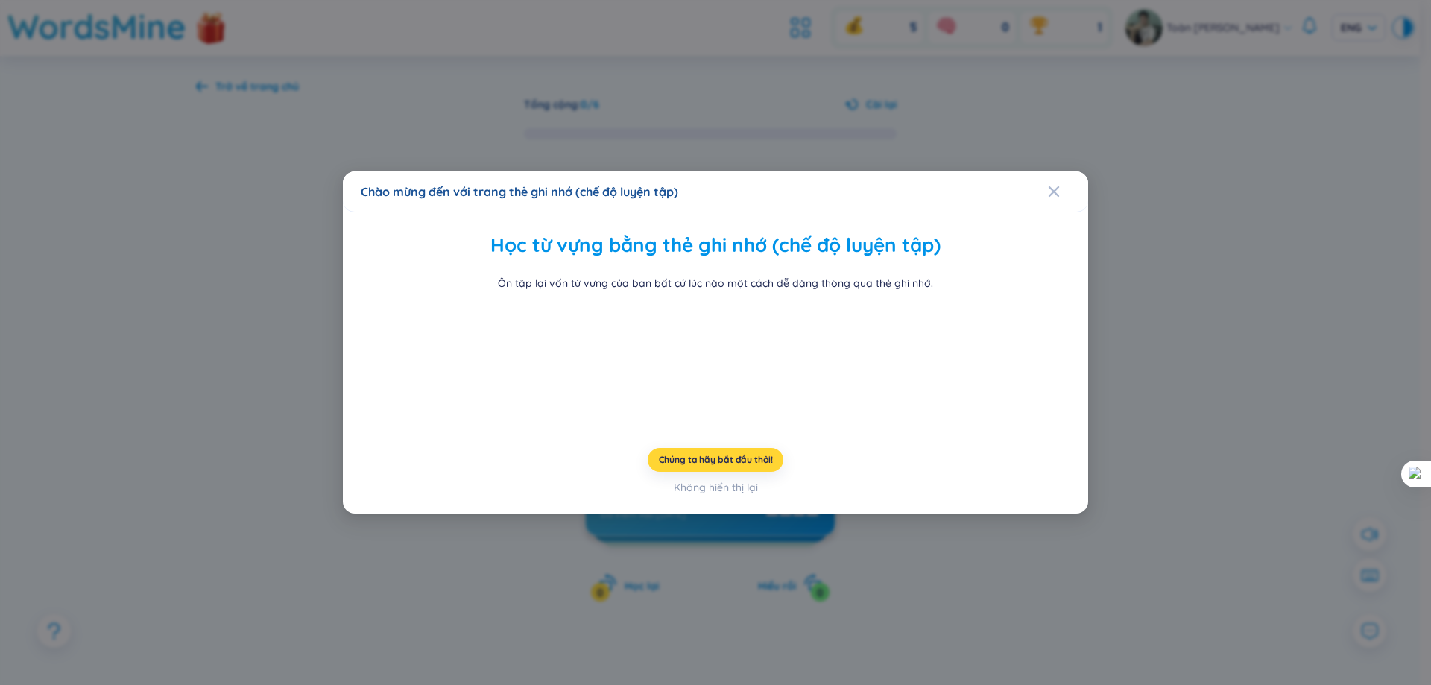
click at [732, 418] on video at bounding box center [716, 362] width 224 height 112
click at [724, 465] on font "Chúng ta hãy bắt đầu thôi!" at bounding box center [716, 459] width 114 height 11
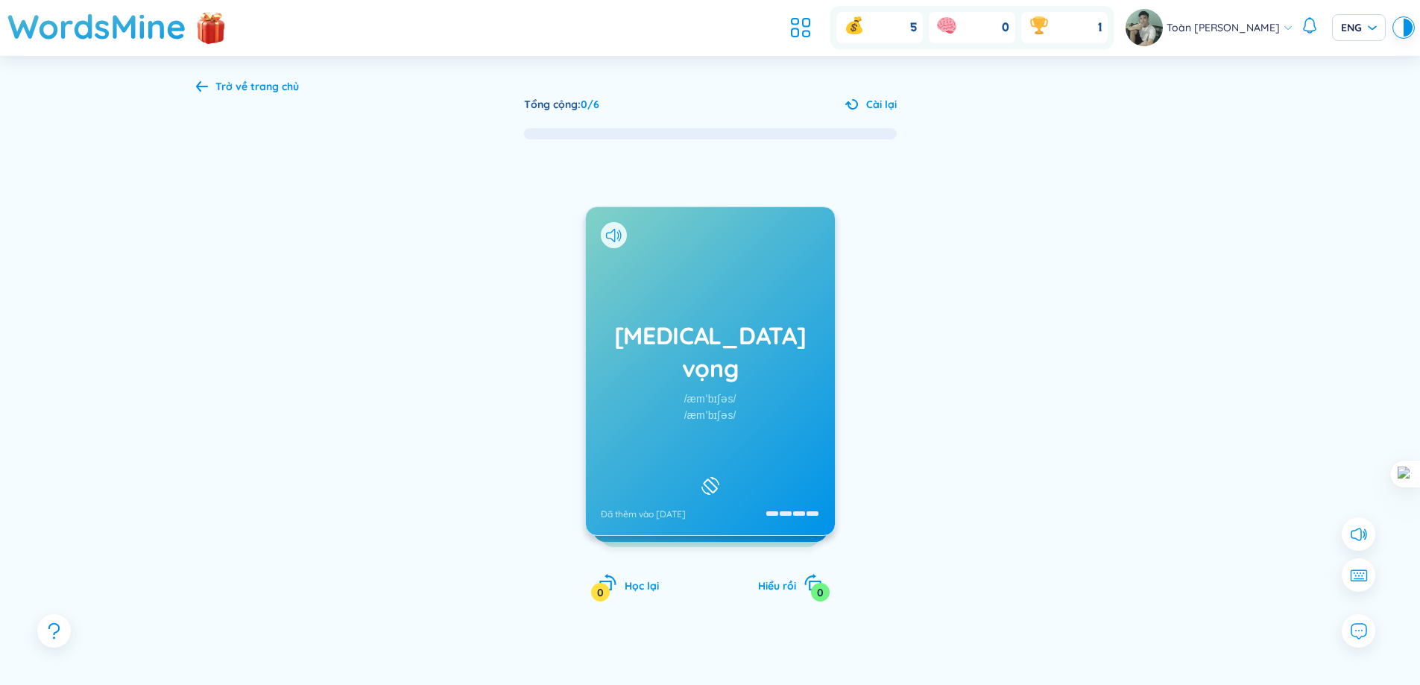
click at [851, 114] on div "Tổng cộng : 0 / 6 Cài lại [MEDICAL_DATA] vọng /æmˈbɪʃəs/ /æmˈbɪʃəs/ Đã thêm vào…" at bounding box center [710, 404] width 1028 height 616
click at [852, 104] on icon at bounding box center [851, 104] width 13 height 10
click at [738, 401] on div "[MEDICAL_DATA] vọng /æmˈbɪʃəs/ /æmˈbɪʃəs/ Đã thêm vào [DATE]" at bounding box center [710, 371] width 249 height 328
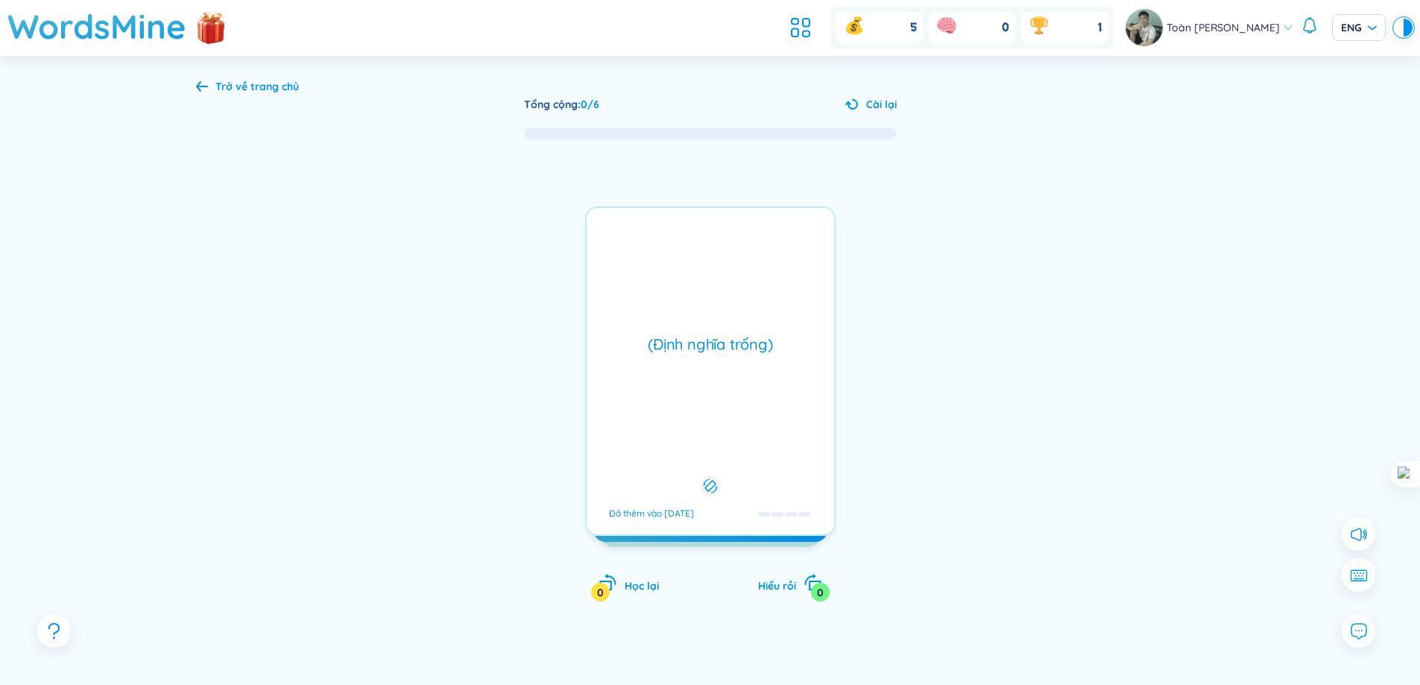
click at [738, 401] on div "(Định nghĩa trống) Đã thêm vào [DATE]" at bounding box center [710, 370] width 250 height 329
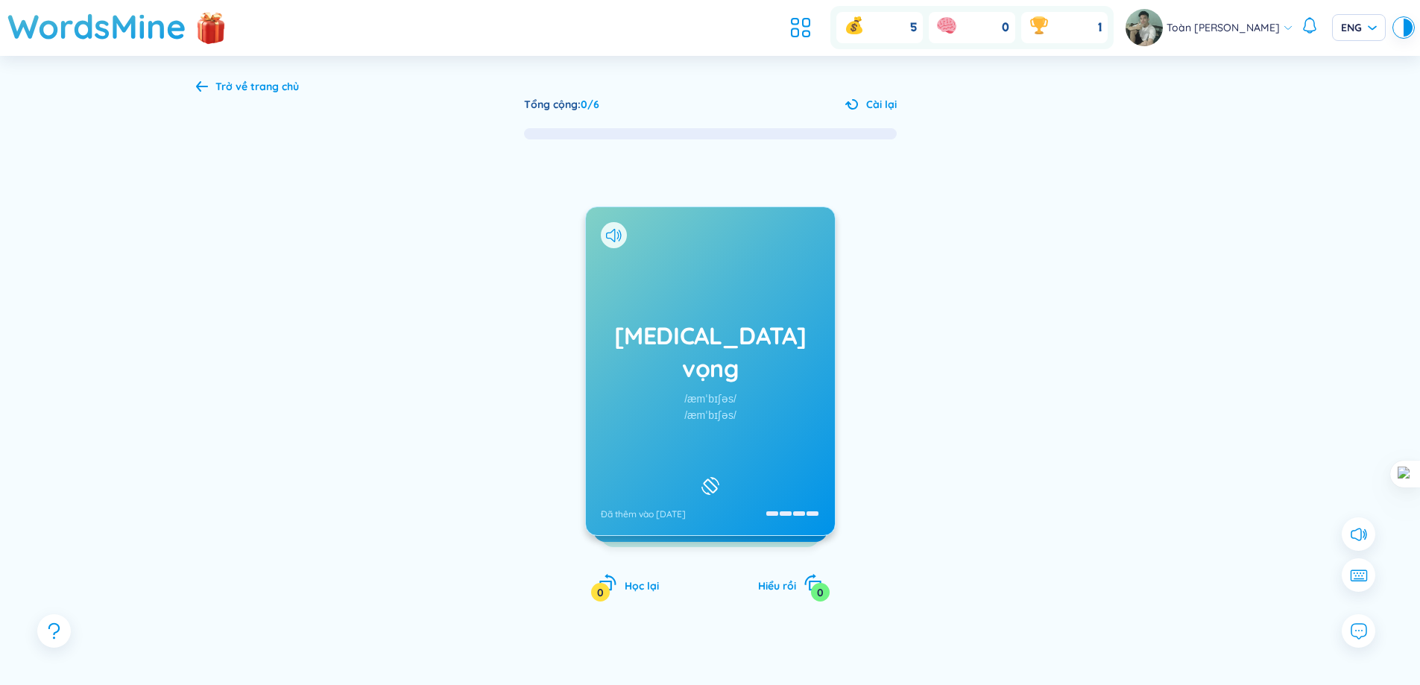
click at [233, 95] on div "Trở về trang chủ Tổng cộng : 0 / 6 Cài lại [MEDICAL_DATA] vọng /æmˈbɪʃəs/ /æmˈb…" at bounding box center [710, 396] width 1073 height 680
click at [209, 89] on div "Trở về trang chủ" at bounding box center [247, 86] width 103 height 16
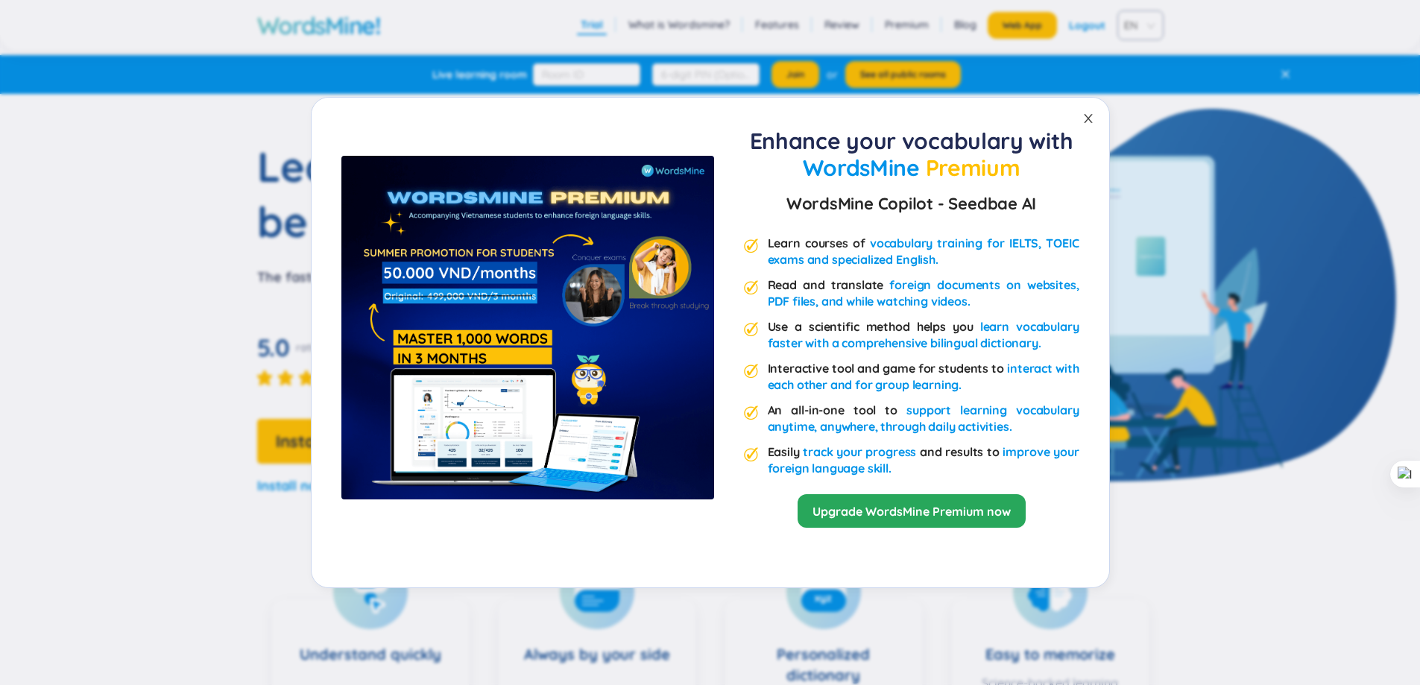
click at [1092, 121] on icon "close" at bounding box center [1088, 119] width 12 height 12
